Goal: Task Accomplishment & Management: Manage account settings

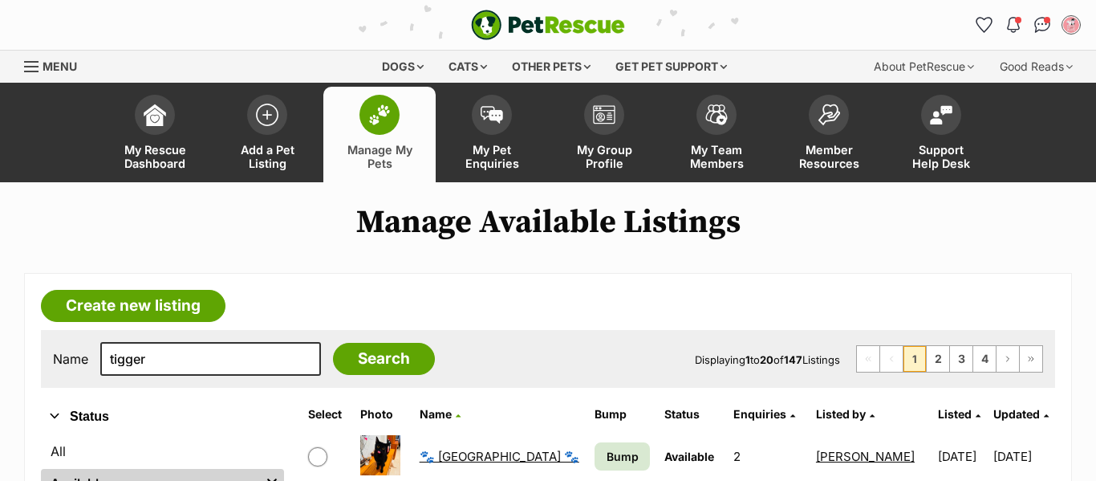
type input "tigger"
click at [333, 343] on input "Search" at bounding box center [384, 359] width 102 height 32
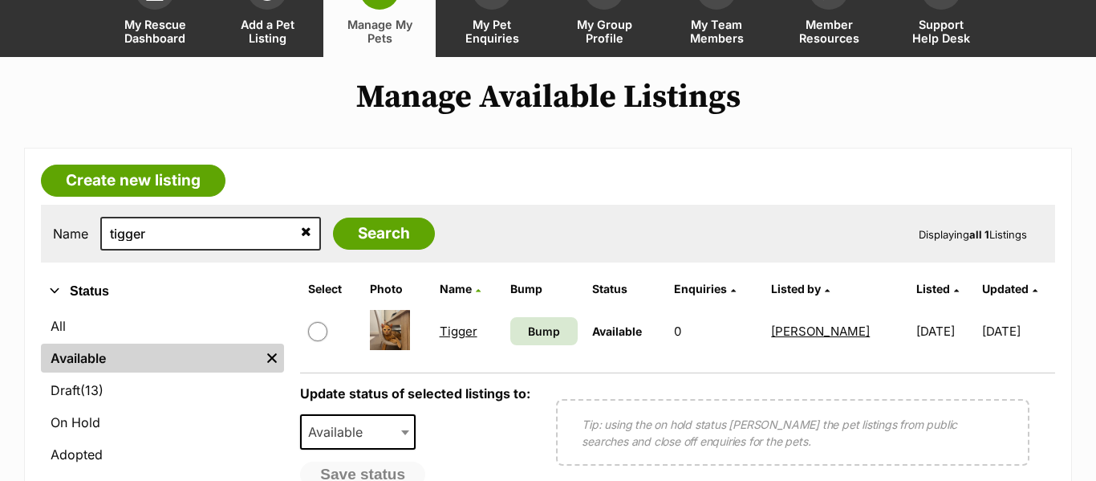
scroll to position [141, 0]
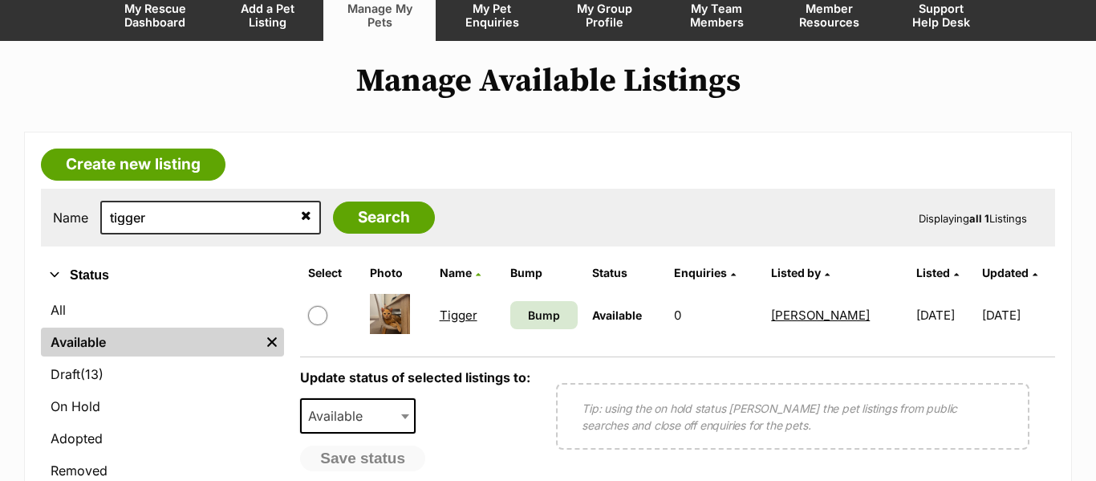
click at [456, 319] on link "Tigger" at bounding box center [459, 314] width 38 height 15
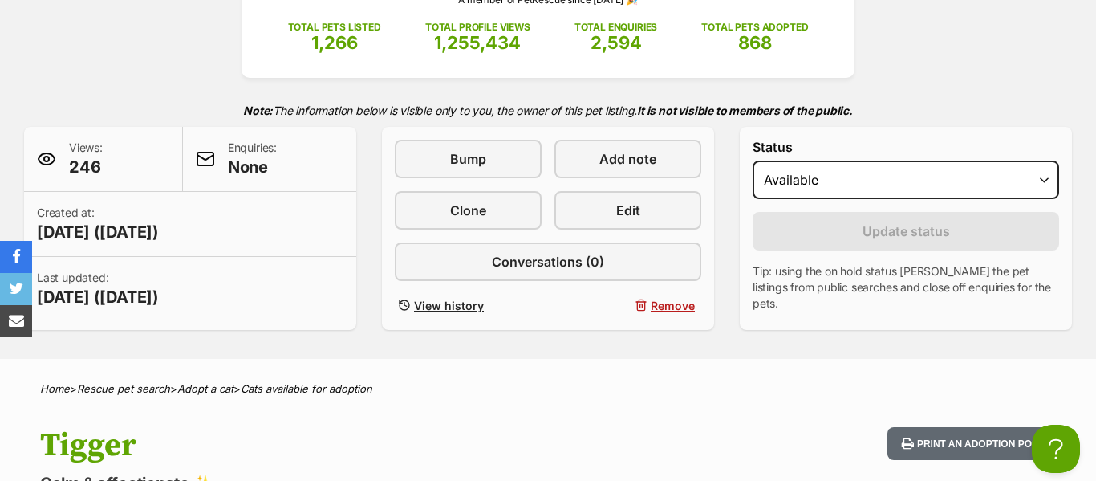
scroll to position [263, 0]
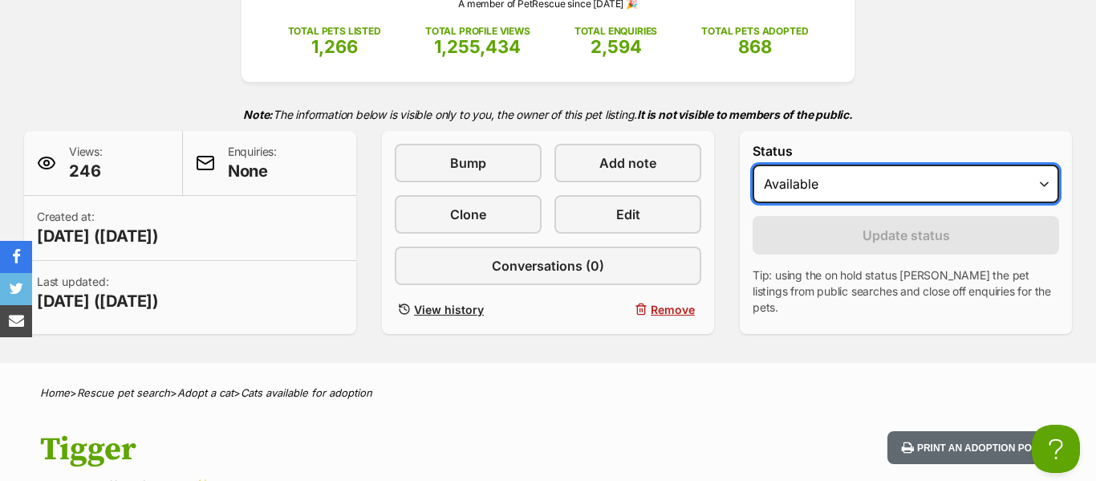
click at [809, 179] on select "Draft Available On hold Adopted" at bounding box center [905, 183] width 306 height 39
select select "rehomed"
click at [752, 164] on select "Draft Available On hold Adopted" at bounding box center [905, 183] width 306 height 39
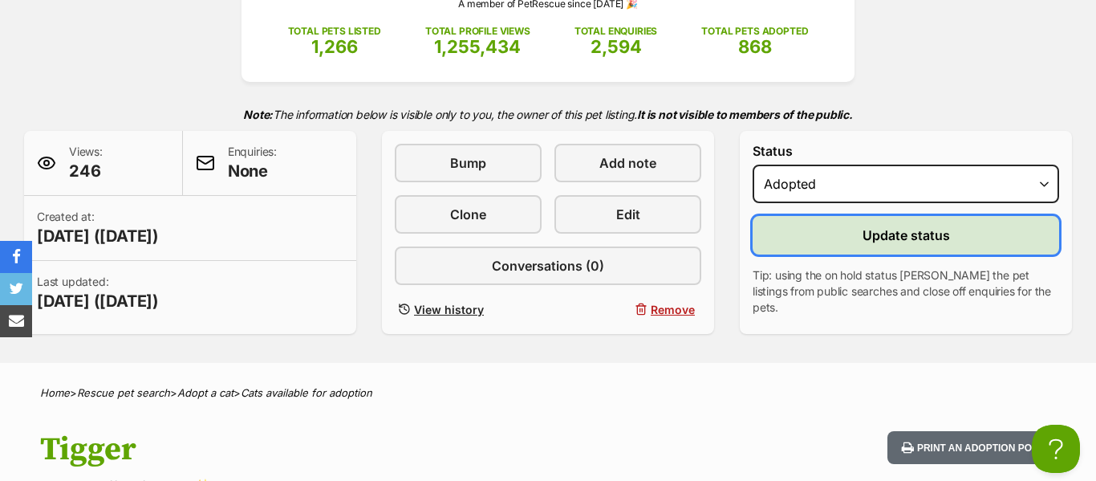
click at [809, 226] on button "Update status" at bounding box center [905, 235] width 306 height 39
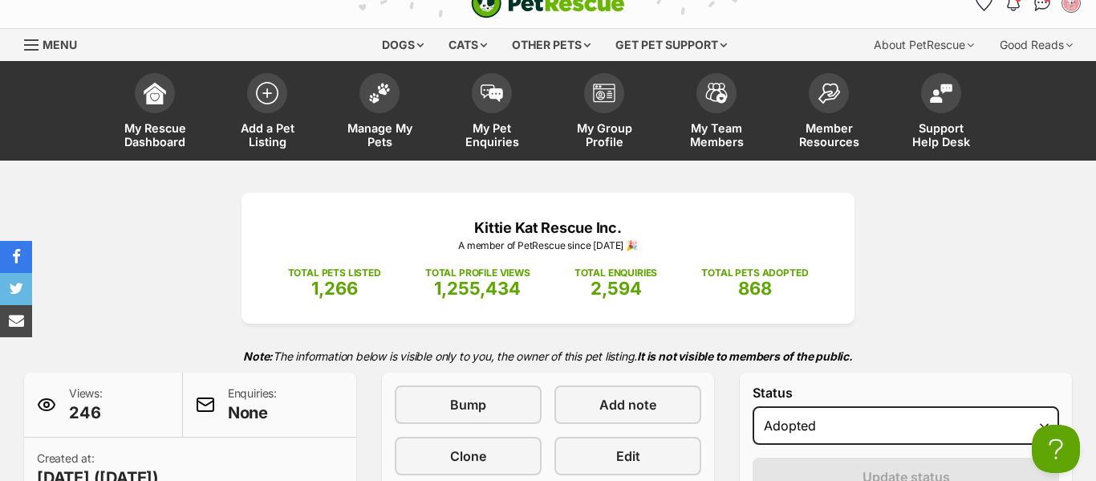
scroll to position [0, 0]
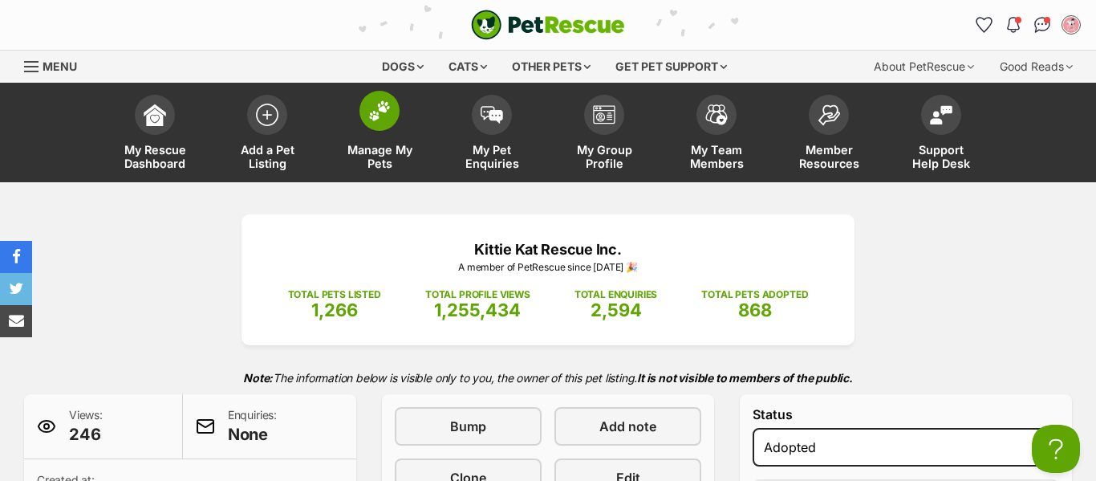
click at [394, 107] on span at bounding box center [379, 111] width 40 height 40
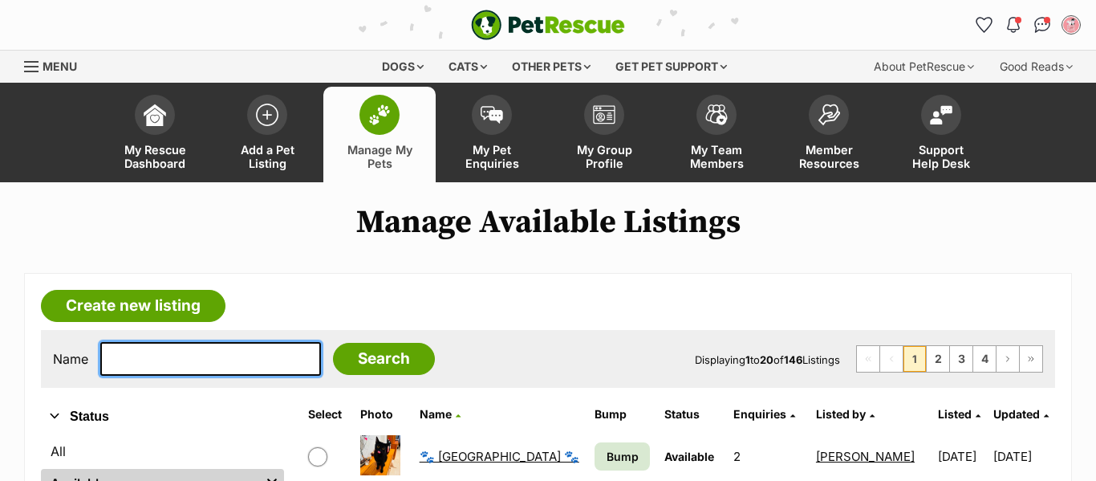
click at [258, 364] on input "text" at bounding box center [210, 359] width 221 height 34
type input "tigger"
click at [333, 343] on input "Search" at bounding box center [384, 359] width 102 height 32
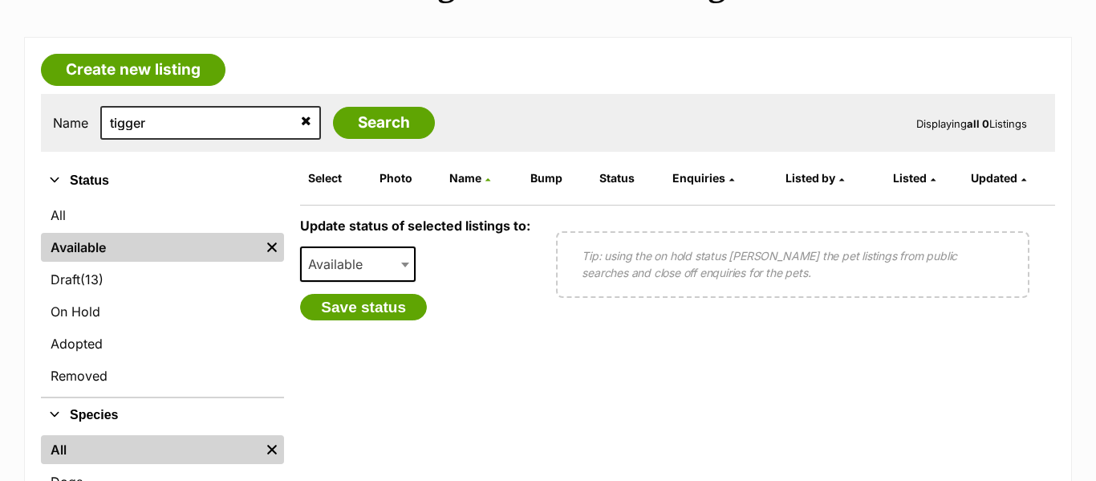
scroll to position [235, 0]
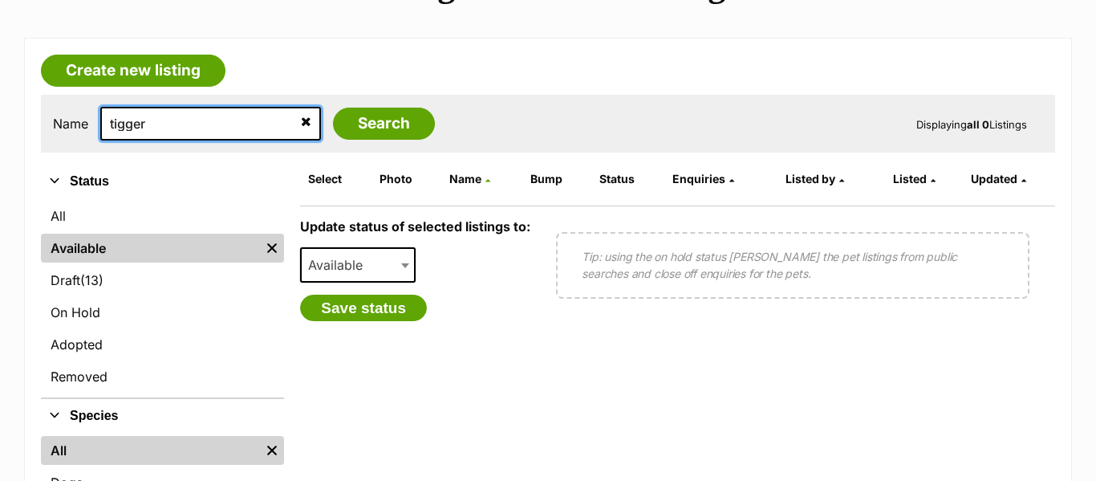
click at [245, 125] on input "tigger" at bounding box center [210, 124] width 221 height 34
type input "latte"
click at [333, 107] on input "Search" at bounding box center [384, 123] width 102 height 32
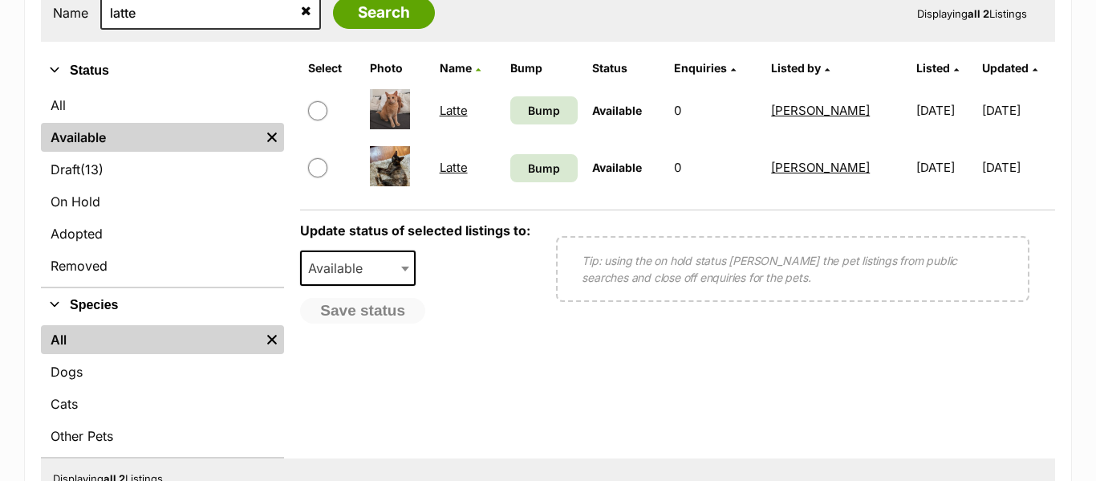
click at [318, 112] on input "checkbox" at bounding box center [317, 110] width 19 height 19
checkbox input "true"
click at [348, 274] on span "Available" at bounding box center [340, 268] width 77 height 22
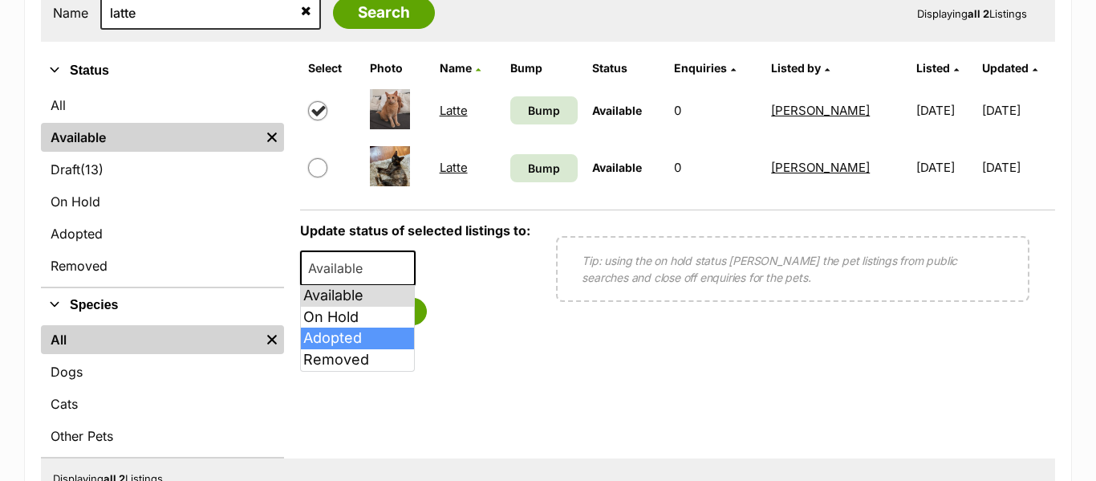
select select "rehomed"
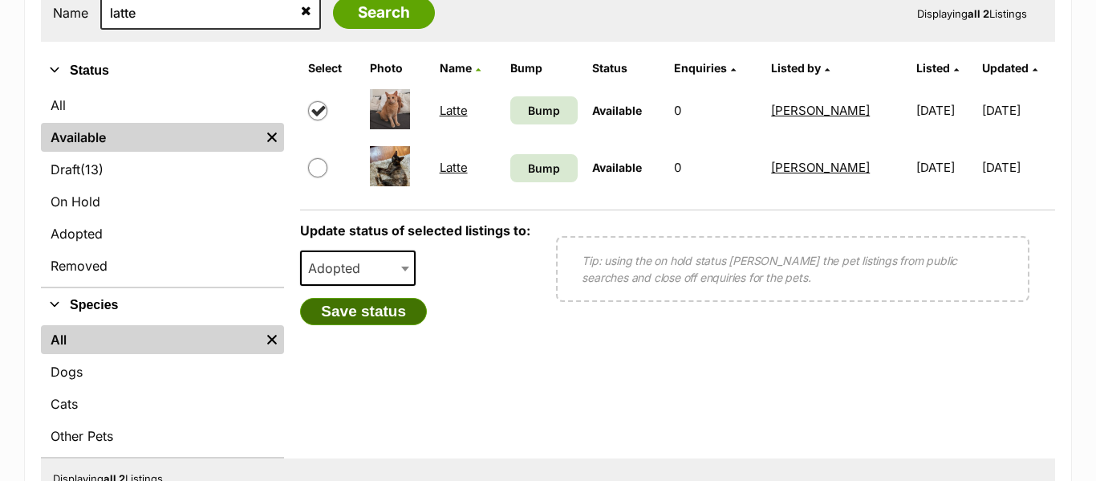
click at [355, 302] on button "Save status" at bounding box center [363, 311] width 127 height 27
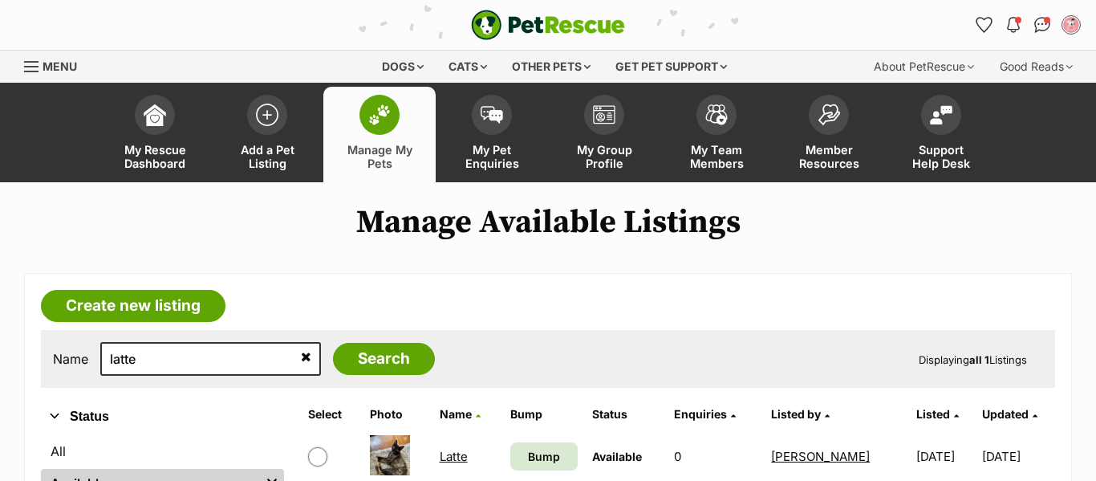
click at [301, 361] on icon at bounding box center [306, 356] width 10 height 13
click at [301, 357] on icon at bounding box center [306, 356] width 10 height 13
click at [301, 359] on icon at bounding box center [306, 356] width 10 height 13
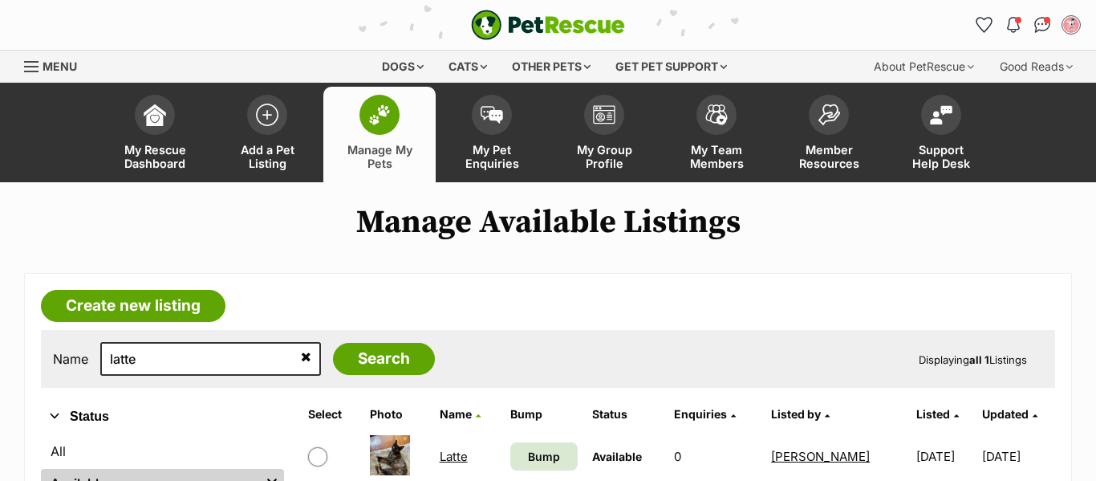
click at [301, 359] on icon at bounding box center [306, 356] width 10 height 13
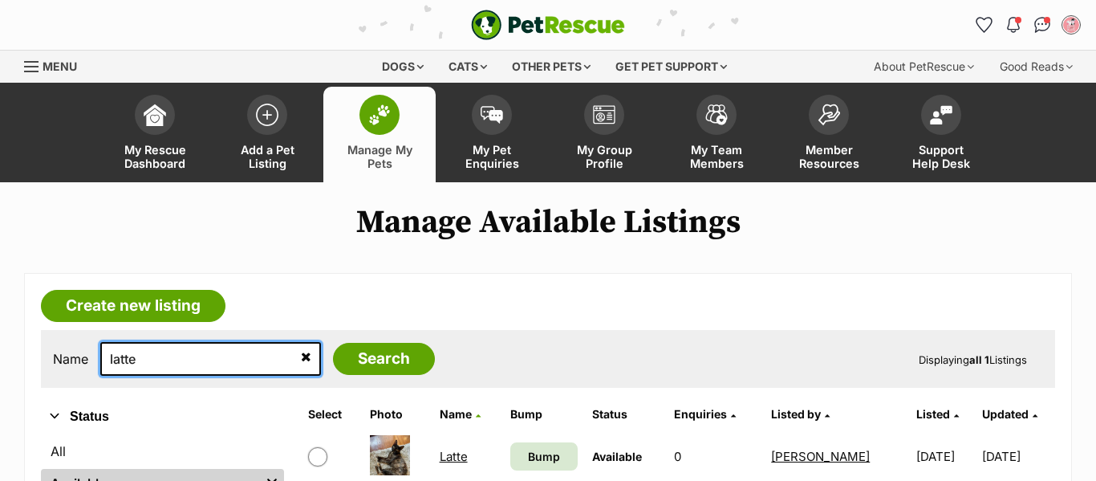
click at [236, 359] on input "latte" at bounding box center [210, 359] width 221 height 34
